Goal: Task Accomplishment & Management: Manage account settings

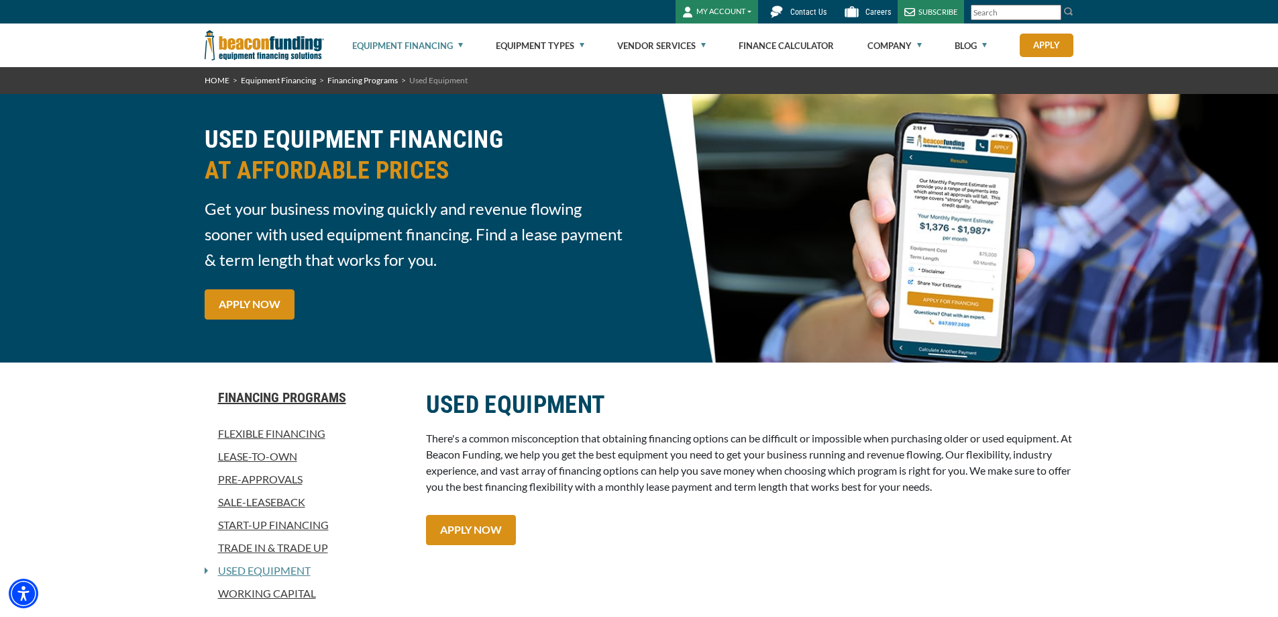
click at [726, 16] on button "MY ACCOUNT" at bounding box center [717, 11] width 83 height 23
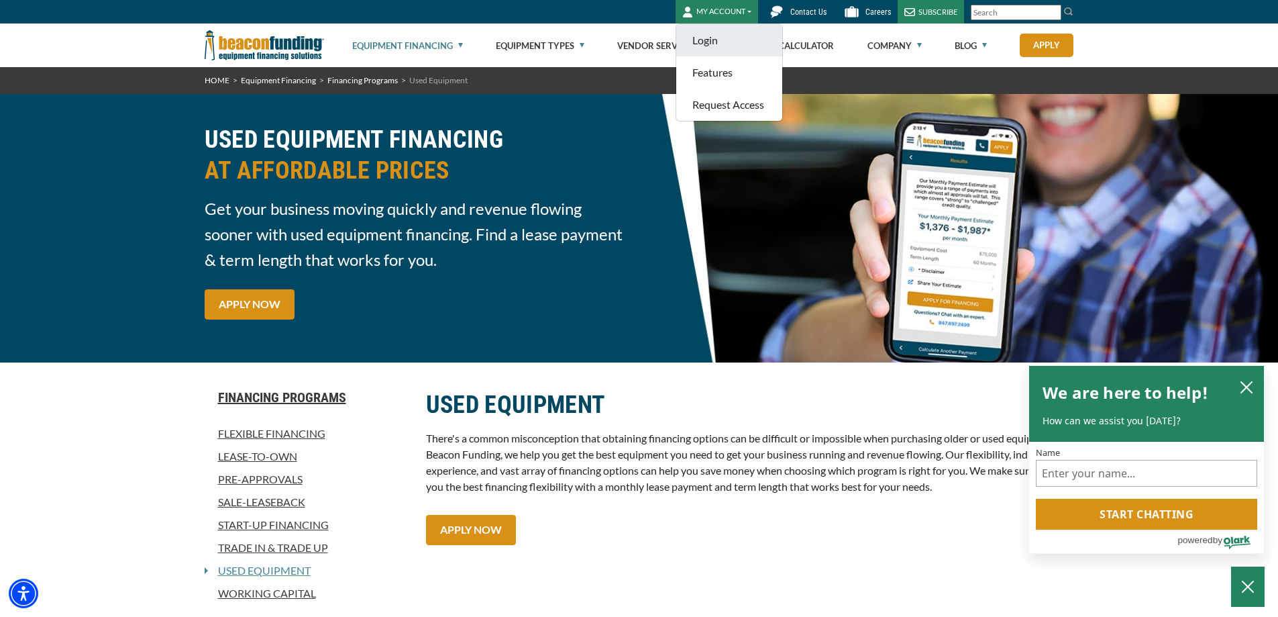
click at [732, 40] on link "Login" at bounding box center [729, 40] width 106 height 32
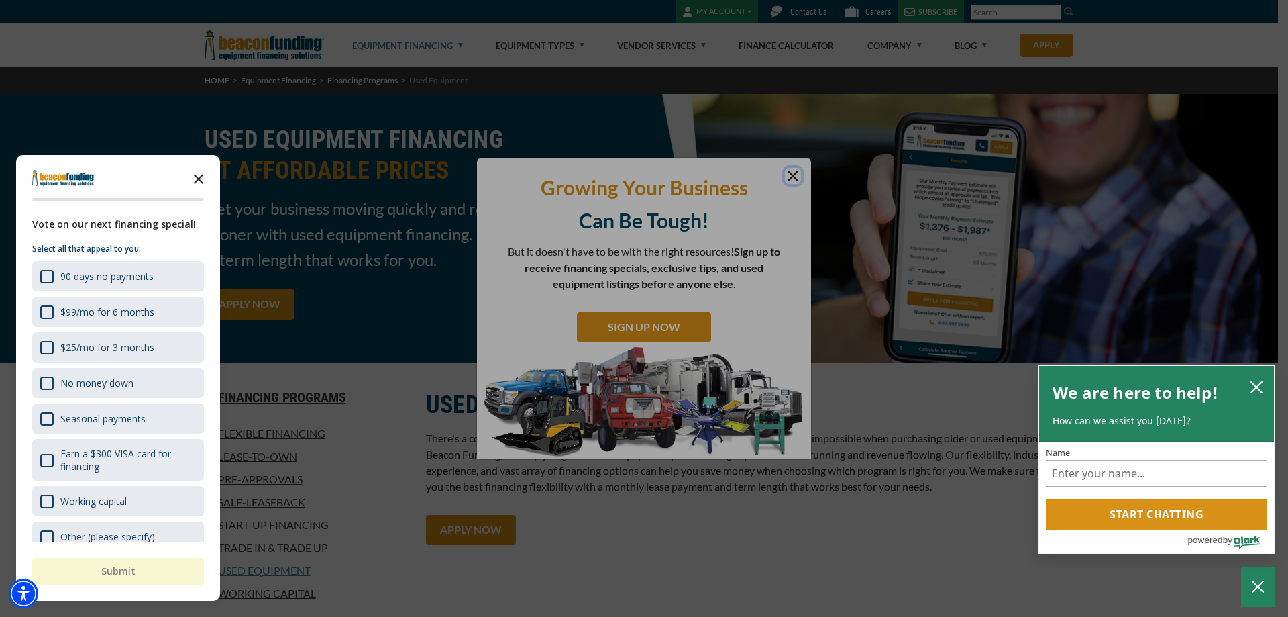
click at [207, 186] on icon "Close the survey" at bounding box center [198, 177] width 27 height 27
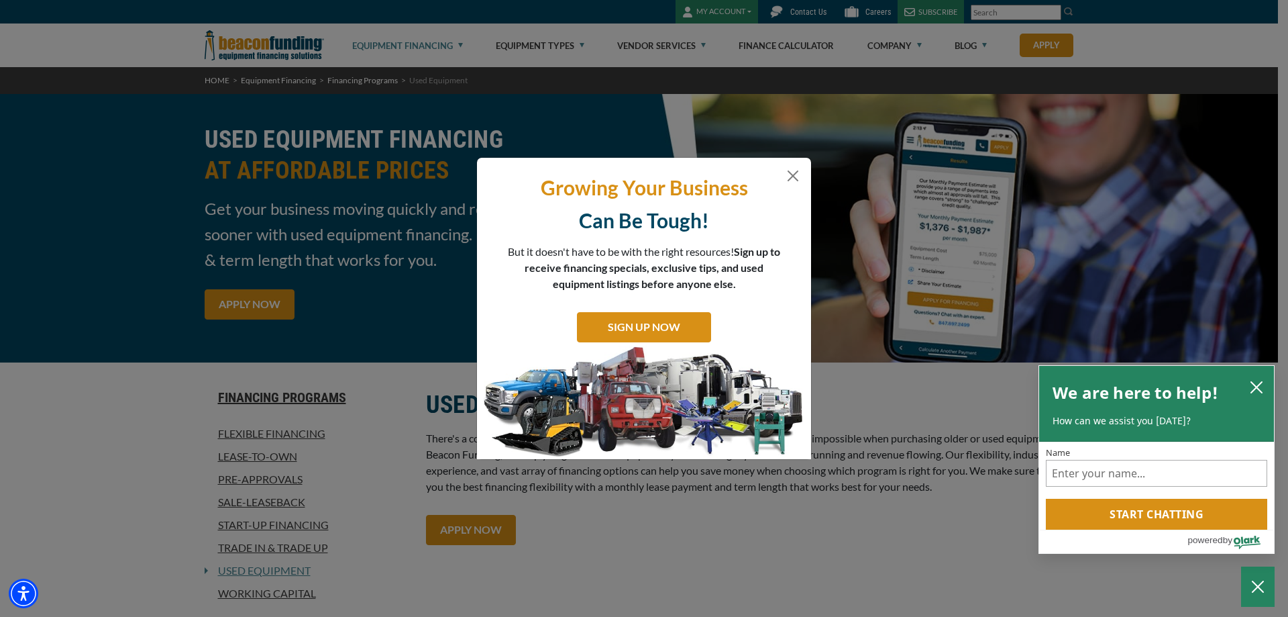
click at [533, 103] on div "Growing Your Business Can Be Tough! But it doesn't have to be with the right re…" at bounding box center [644, 308] width 1288 height 617
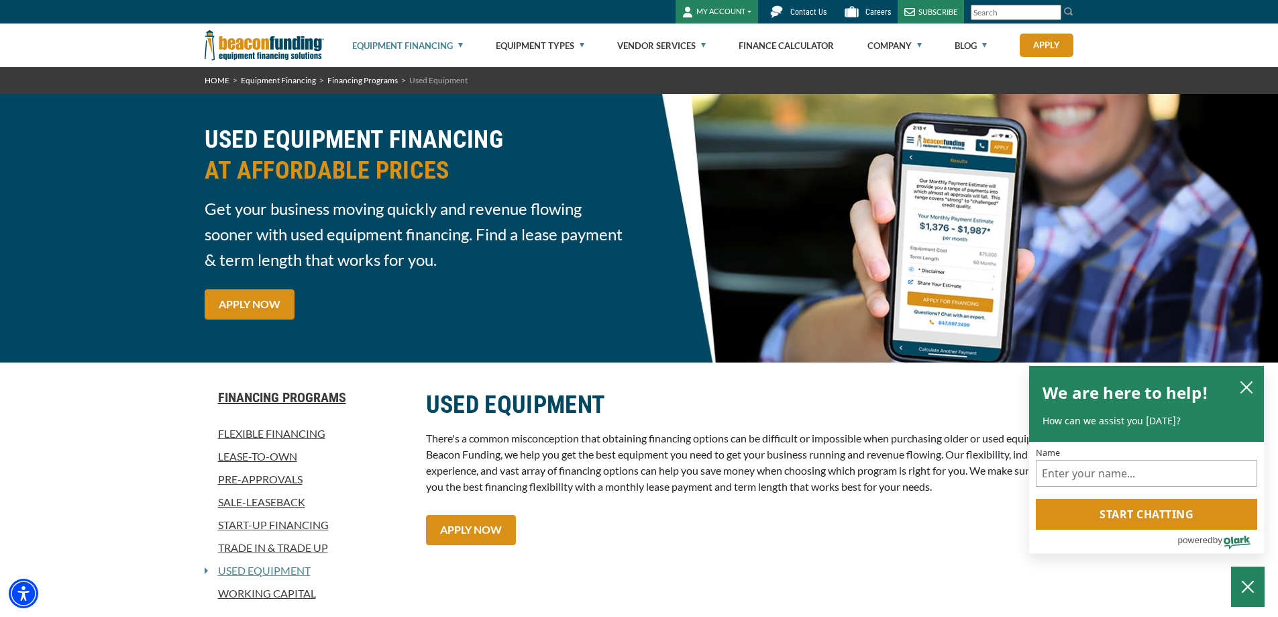
click at [696, 11] on button "MY ACCOUNT" at bounding box center [717, 11] width 83 height 23
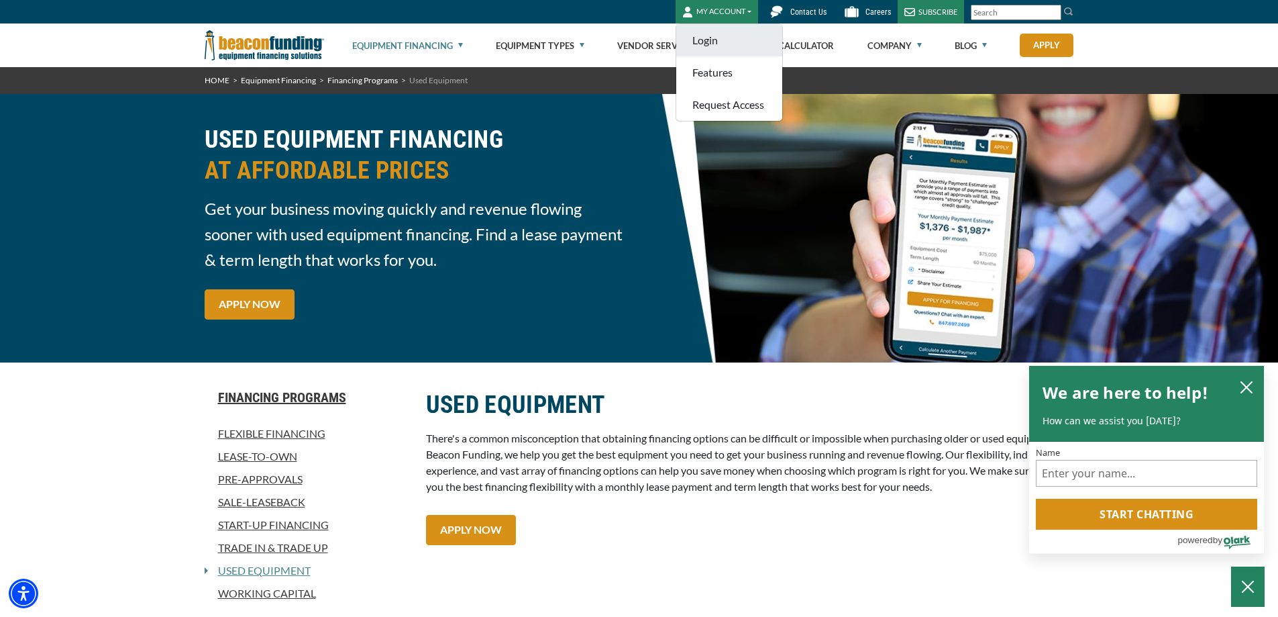
click at [704, 36] on link "Login" at bounding box center [729, 40] width 106 height 32
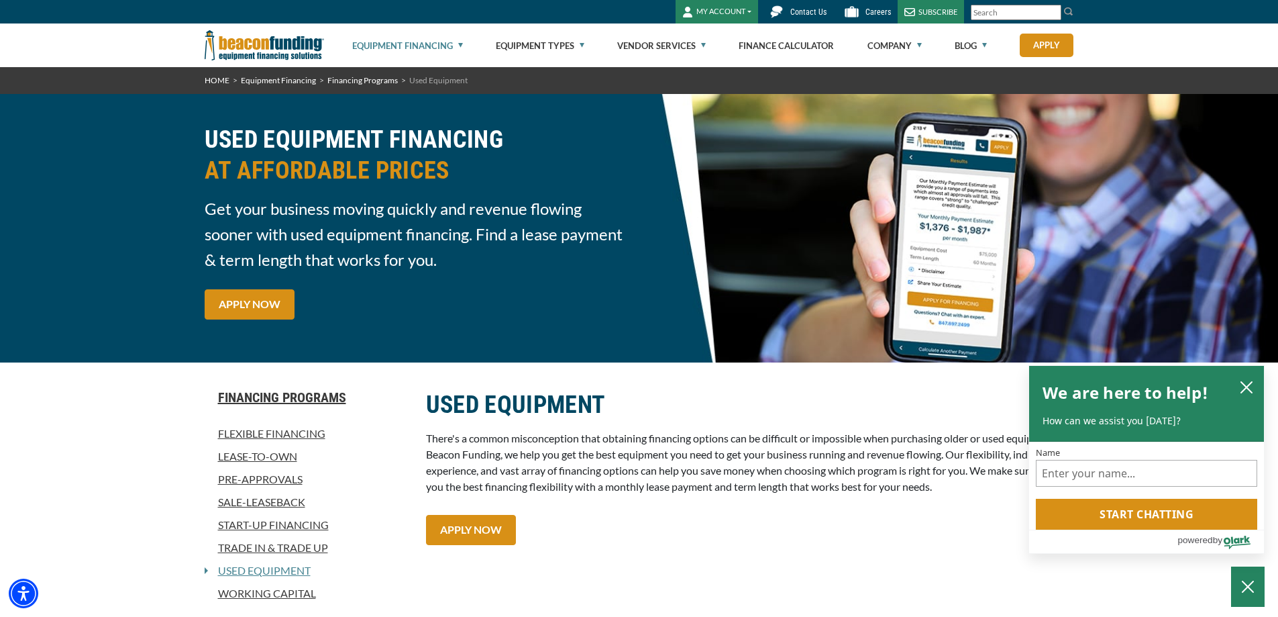
click at [703, 15] on button "MY ACCOUNT" at bounding box center [717, 11] width 83 height 23
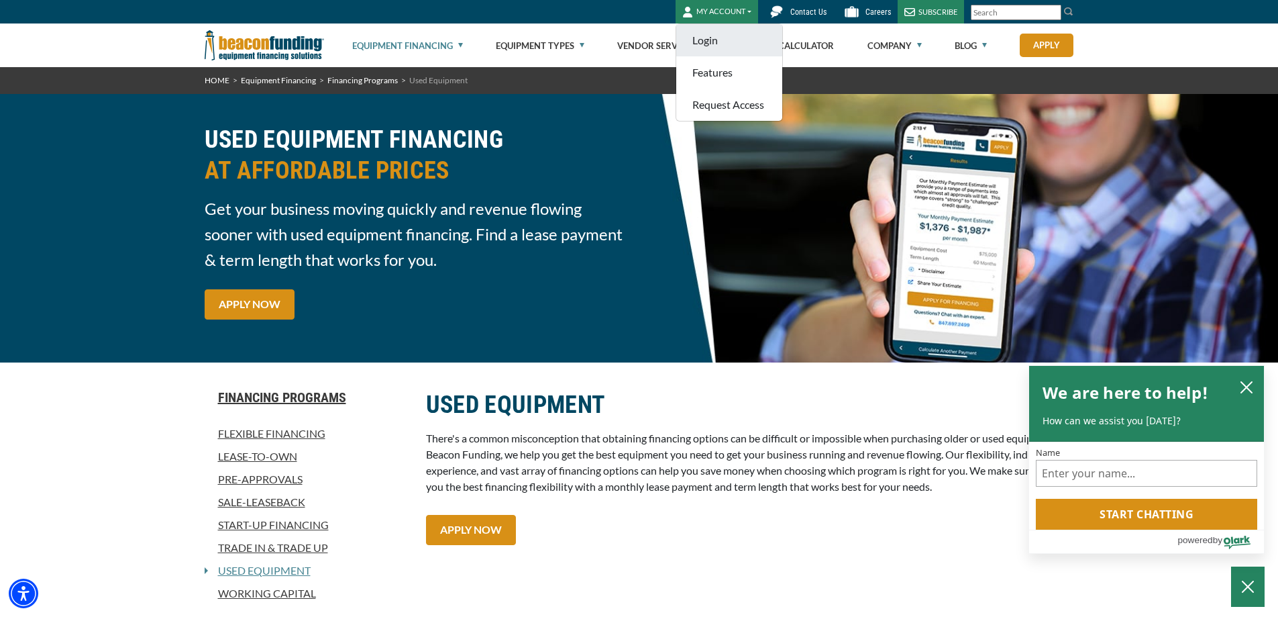
click at [709, 36] on link "Login" at bounding box center [729, 40] width 106 height 32
